Goal: Transaction & Acquisition: Purchase product/service

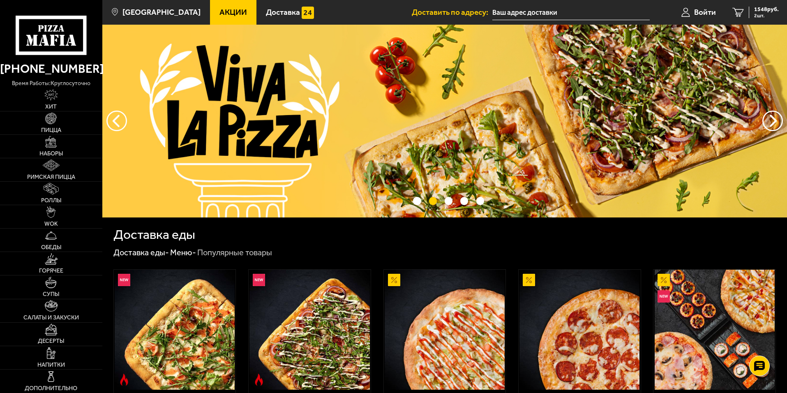
click at [196, 115] on img at bounding box center [444, 121] width 685 height 193
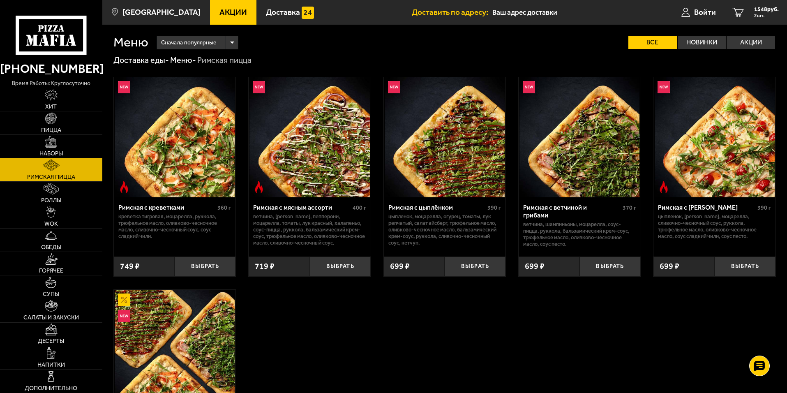
drag, startPoint x: 84, startPoint y: 47, endPoint x: 79, endPoint y: 60, distance: 13.5
click at [53, 125] on link "Пицца" at bounding box center [51, 122] width 102 height 23
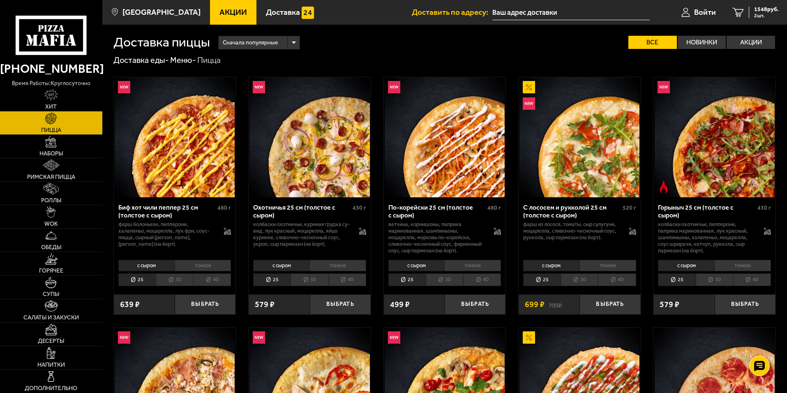
click at [231, 146] on img at bounding box center [175, 137] width 120 height 120
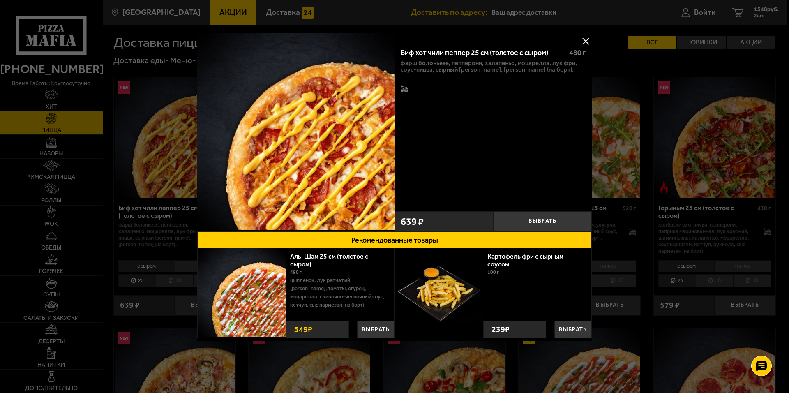
click at [584, 39] on button at bounding box center [586, 41] width 12 height 12
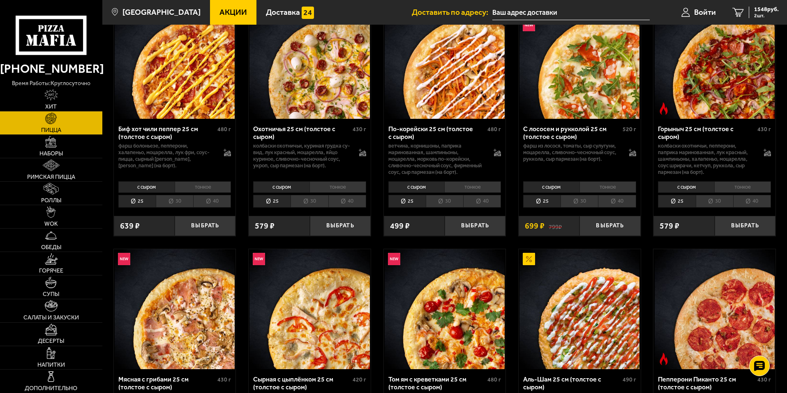
scroll to position [82, 0]
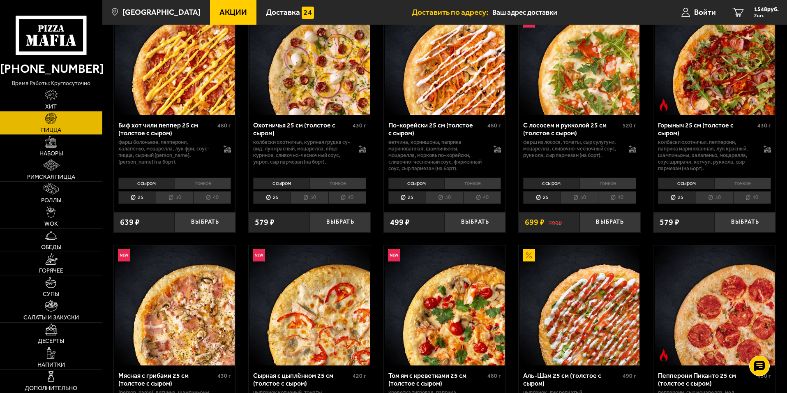
drag, startPoint x: 286, startPoint y: 152, endPoint x: 289, endPoint y: 157, distance: 6.2
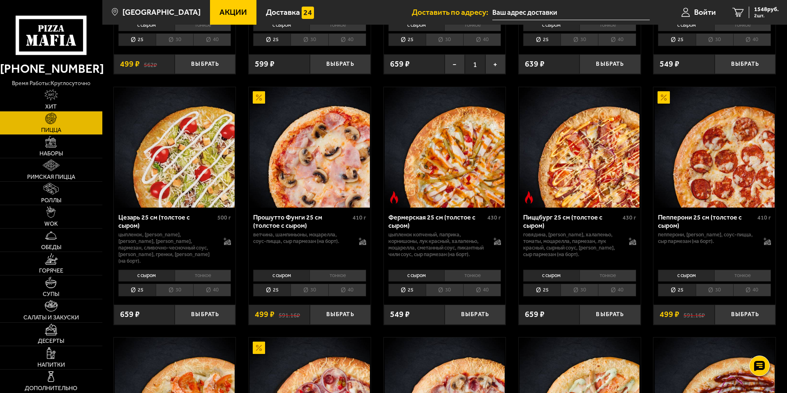
scroll to position [740, 0]
